Goal: Use online tool/utility: Utilize a website feature to perform a specific function

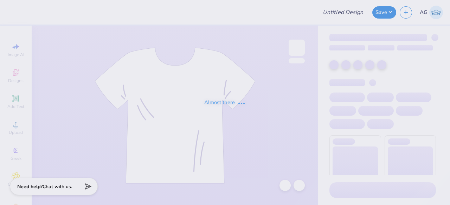
type input "chorale shirt"
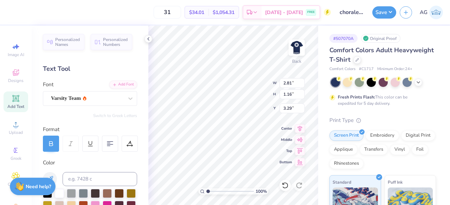
type input "2.81"
type input "1.16"
type input "3.00"
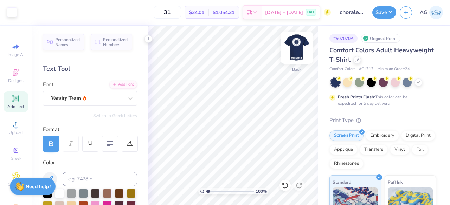
click at [296, 45] on img at bounding box center [296, 48] width 28 height 28
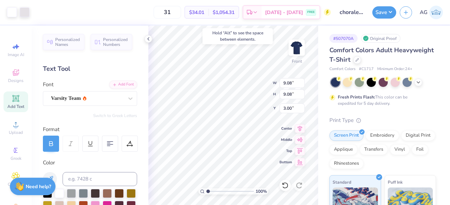
type input "3.00"
type input "7.83"
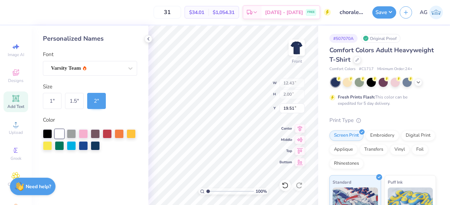
type input "19.83"
type input "19.67"
type input "21.88"
click at [296, 108] on input "21.88" at bounding box center [291, 109] width 25 height 10
type input "2"
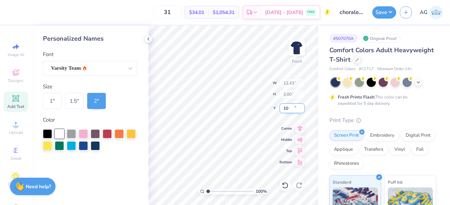
type input "10.00"
type input "22.43"
